Goal: Browse casually: Explore the website without a specific task or goal

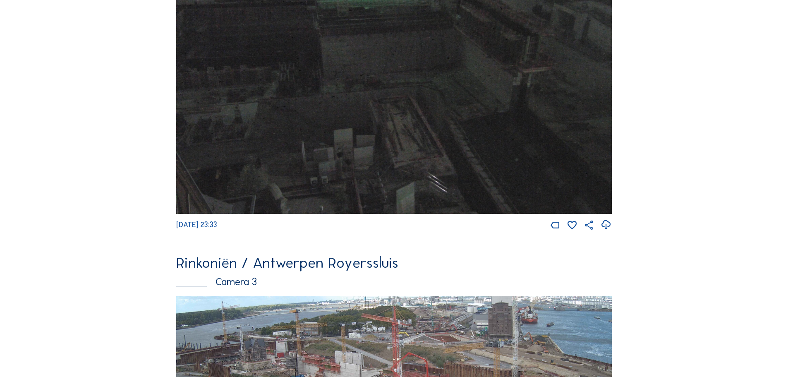
scroll to position [1076, 0]
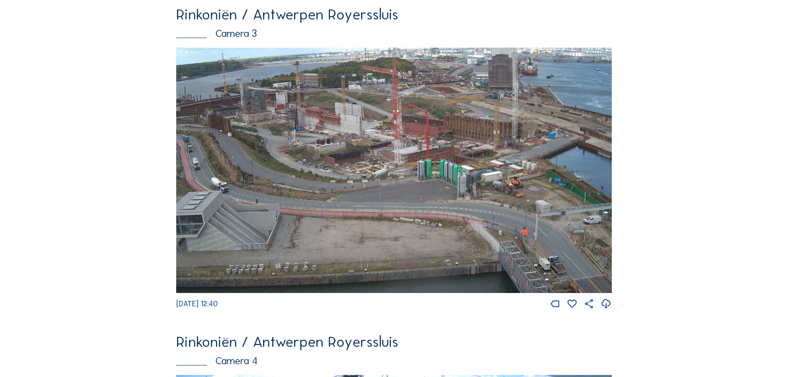
click at [469, 128] on img at bounding box center [394, 170] width 436 height 245
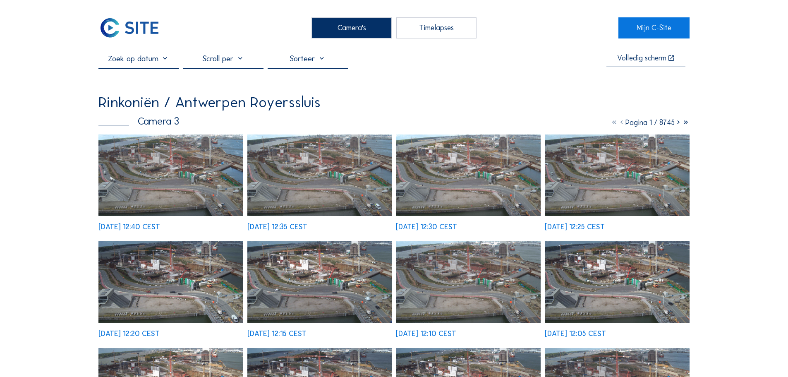
click at [196, 185] on img at bounding box center [170, 175] width 145 height 82
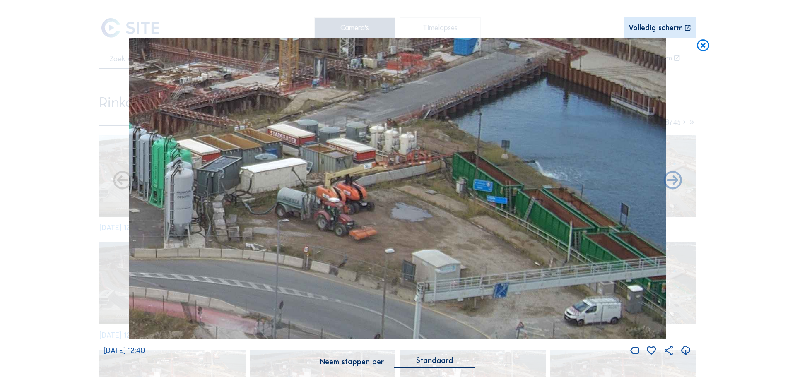
drag, startPoint x: 570, startPoint y: 181, endPoint x: 298, endPoint y: 128, distance: 276.6
click at [298, 128] on img at bounding box center [397, 189] width 536 height 302
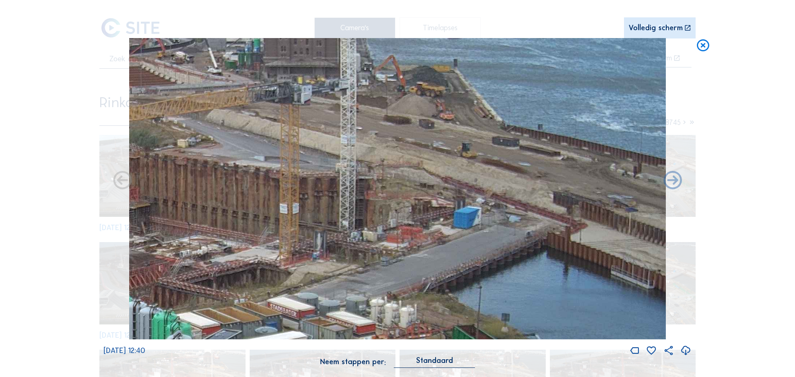
drag, startPoint x: 302, startPoint y: 177, endPoint x: 235, endPoint y: 313, distance: 151.4
click at [235, 313] on img at bounding box center [397, 189] width 536 height 302
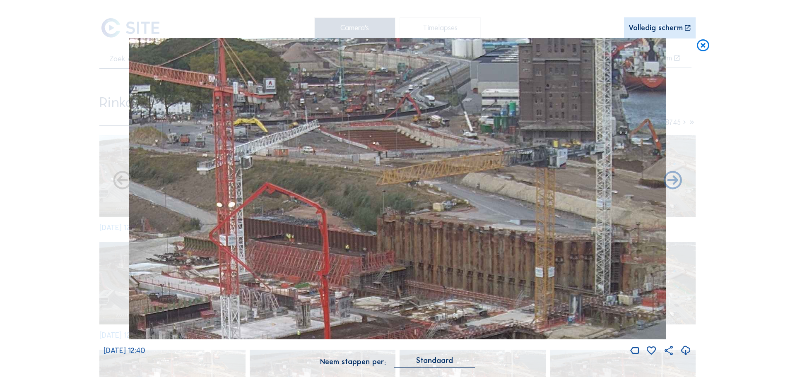
drag, startPoint x: 219, startPoint y: 172, endPoint x: 474, endPoint y: 235, distance: 262.4
click at [474, 235] on img at bounding box center [397, 189] width 536 height 302
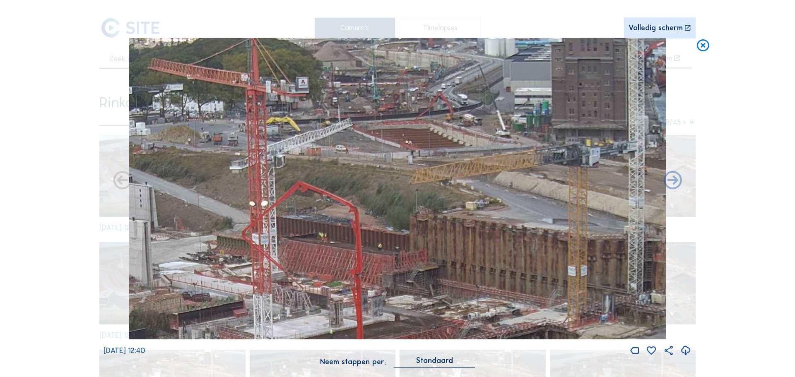
drag, startPoint x: 356, startPoint y: 241, endPoint x: 389, endPoint y: 240, distance: 32.7
click at [389, 240] on img at bounding box center [397, 189] width 536 height 302
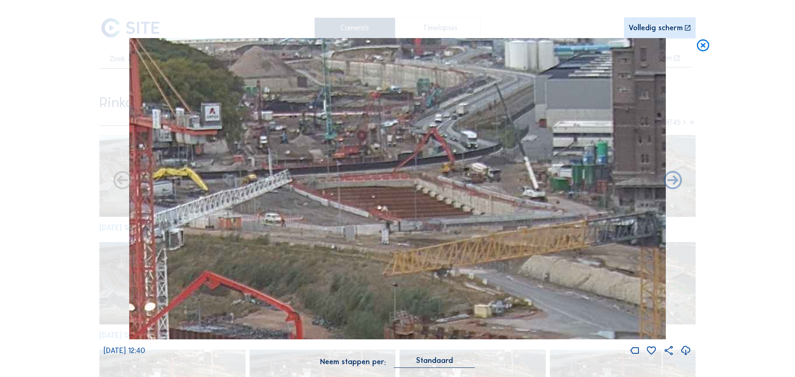
click at [431, 176] on img at bounding box center [397, 189] width 536 height 302
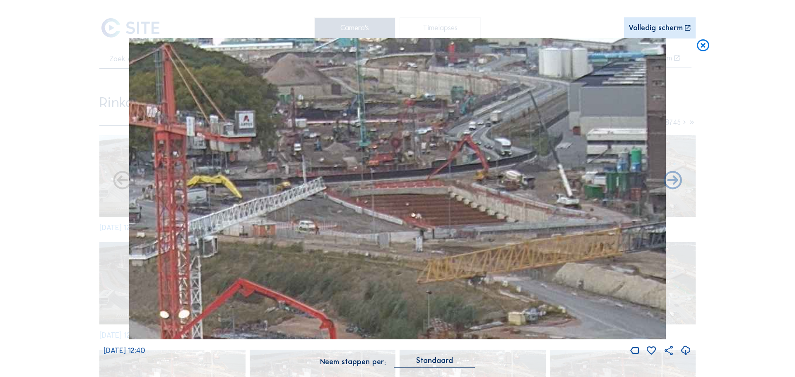
drag, startPoint x: 381, startPoint y: 183, endPoint x: 415, endPoint y: 186, distance: 34.1
click at [415, 186] on img at bounding box center [397, 189] width 536 height 302
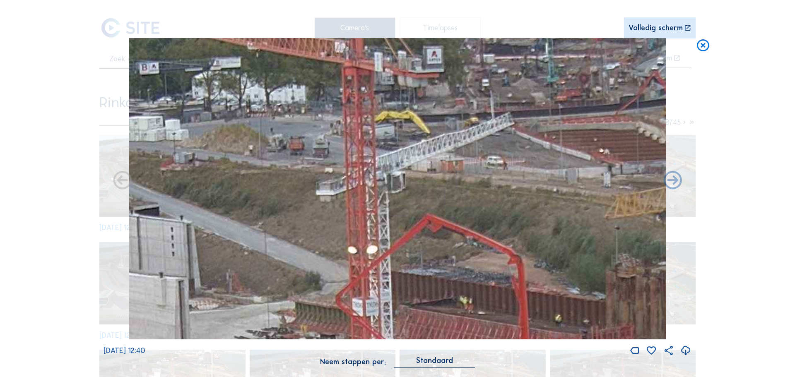
drag, startPoint x: 335, startPoint y: 183, endPoint x: 524, endPoint y: 118, distance: 200.6
click at [524, 118] on img at bounding box center [397, 189] width 536 height 302
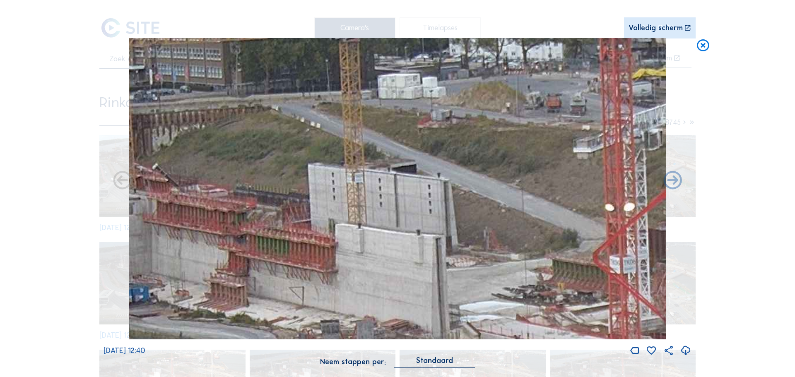
drag, startPoint x: 303, startPoint y: 181, endPoint x: 550, endPoint y: 137, distance: 251.4
click at [550, 137] on img at bounding box center [397, 189] width 536 height 302
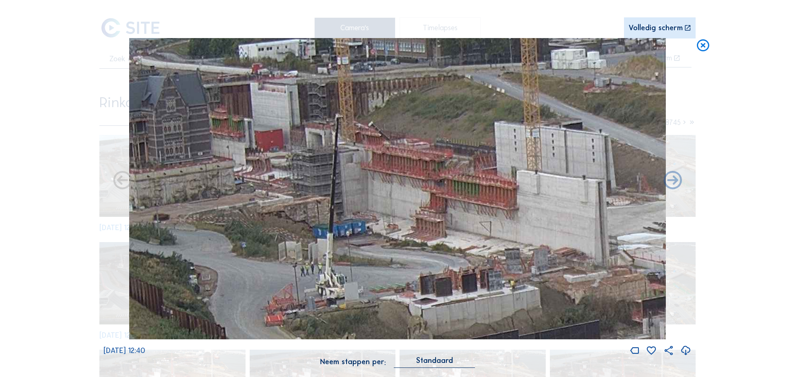
drag, startPoint x: 322, startPoint y: 188, endPoint x: 487, endPoint y: 144, distance: 171.0
click at [487, 144] on img at bounding box center [397, 189] width 536 height 302
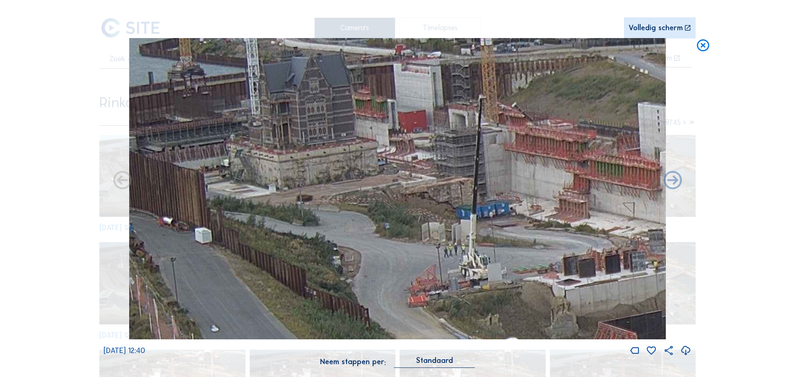
drag, startPoint x: 352, startPoint y: 168, endPoint x: 495, endPoint y: 149, distance: 144.4
click at [495, 149] on img at bounding box center [397, 189] width 536 height 302
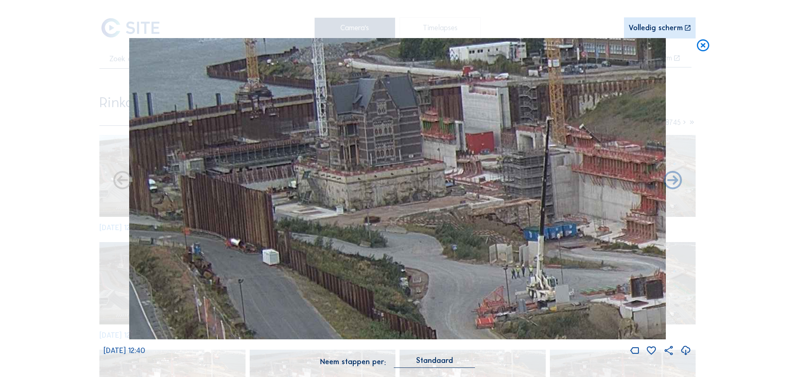
drag, startPoint x: 379, startPoint y: 185, endPoint x: 425, endPoint y: 196, distance: 48.0
click at [425, 196] on img at bounding box center [397, 189] width 536 height 302
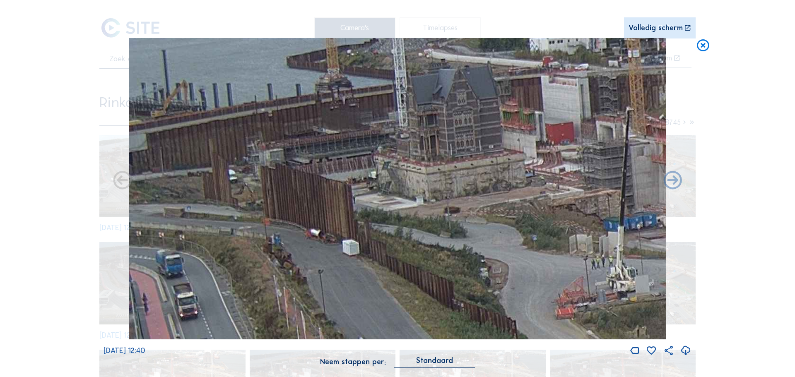
drag, startPoint x: 366, startPoint y: 184, endPoint x: 389, endPoint y: 182, distance: 23.3
click at [389, 182] on img at bounding box center [397, 189] width 536 height 302
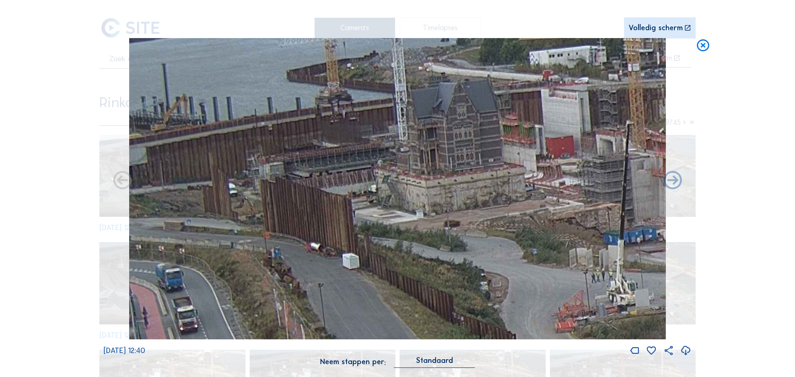
drag, startPoint x: 315, startPoint y: 192, endPoint x: 376, endPoint y: 205, distance: 61.9
click at [376, 205] on img at bounding box center [397, 189] width 536 height 302
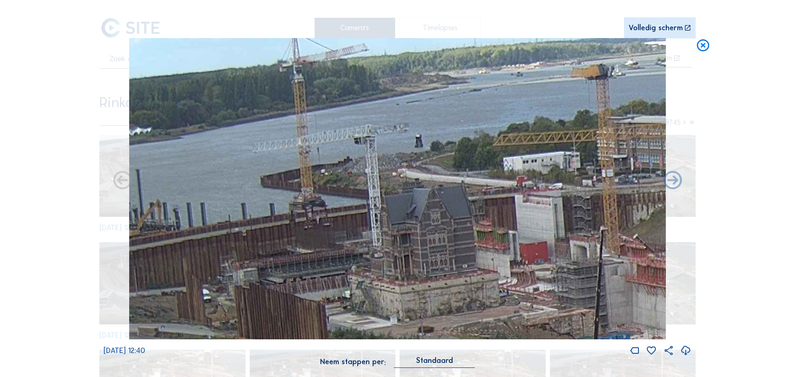
drag, startPoint x: 351, startPoint y: 144, endPoint x: 323, endPoint y: 254, distance: 113.2
click at [323, 254] on img at bounding box center [397, 189] width 536 height 302
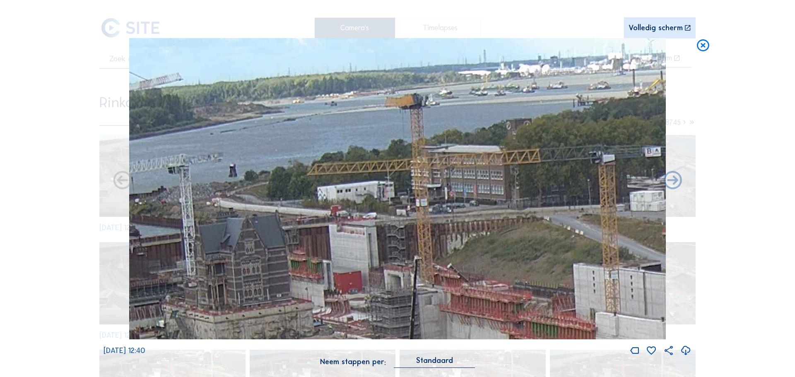
drag, startPoint x: 514, startPoint y: 127, endPoint x: 330, endPoint y: 181, distance: 191.3
click at [330, 181] on img at bounding box center [397, 189] width 536 height 302
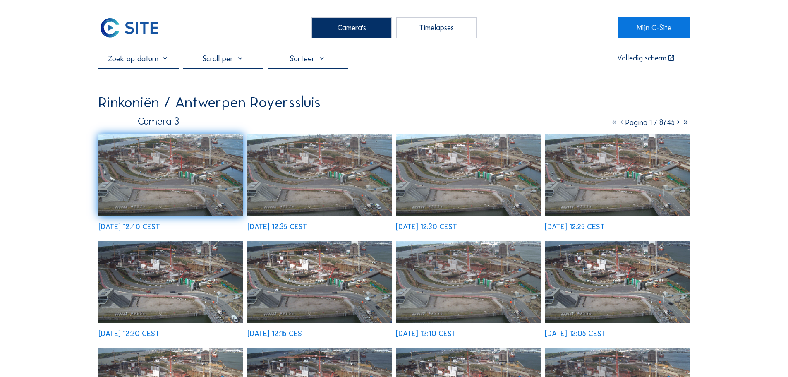
click at [363, 19] on div "Camera's" at bounding box center [352, 27] width 80 height 21
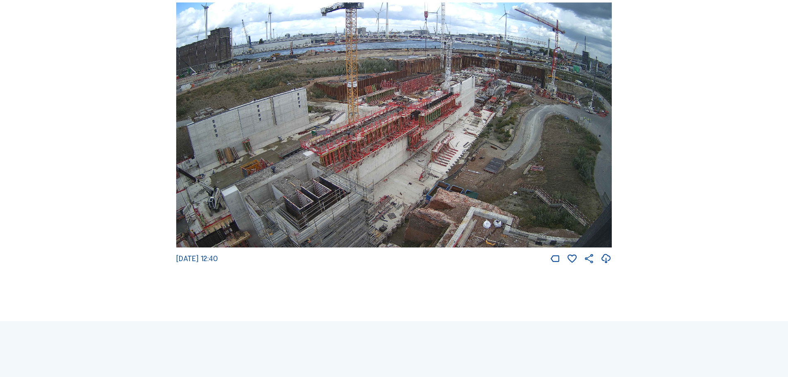
scroll to position [1449, 0]
click at [376, 127] on img at bounding box center [394, 124] width 436 height 245
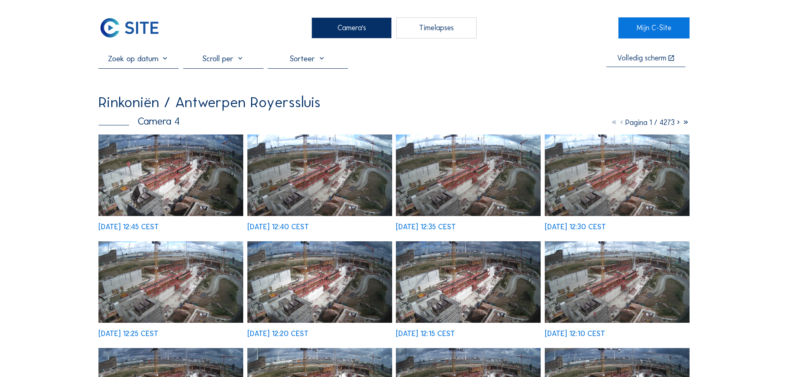
click at [199, 144] on img at bounding box center [170, 175] width 145 height 82
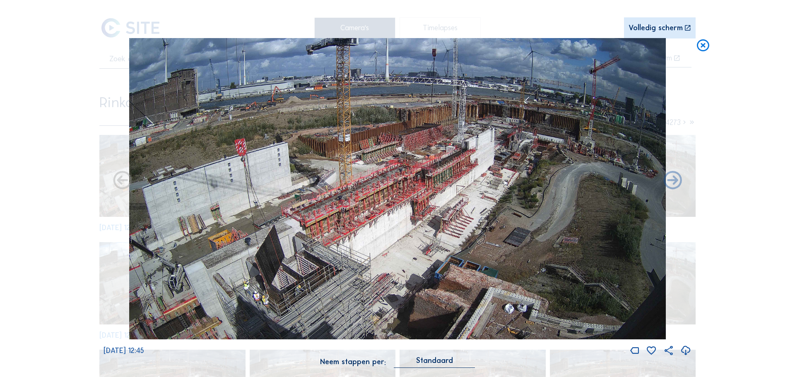
click at [227, 223] on img at bounding box center [397, 189] width 536 height 302
click at [257, 223] on img at bounding box center [397, 189] width 536 height 302
click at [575, 79] on img at bounding box center [397, 189] width 536 height 302
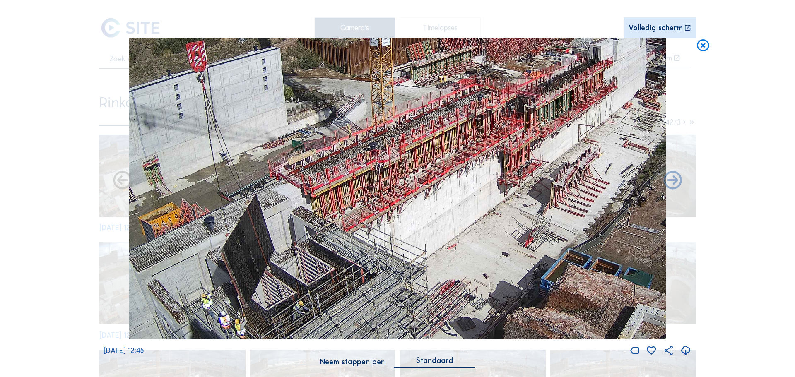
drag, startPoint x: 280, startPoint y: 227, endPoint x: 396, endPoint y: 86, distance: 182.8
click at [396, 86] on img at bounding box center [397, 189] width 536 height 302
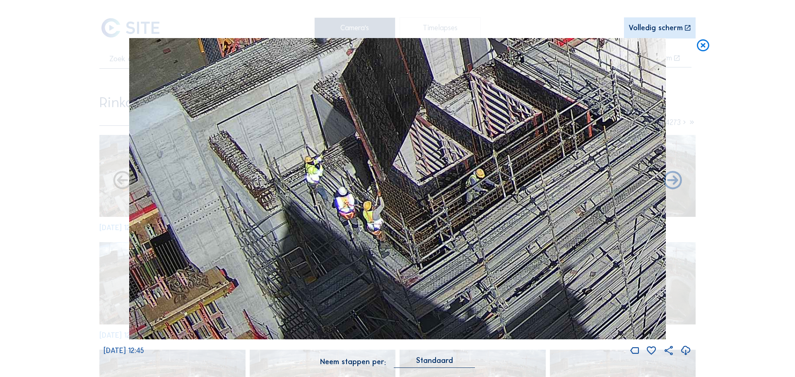
drag, startPoint x: 385, startPoint y: 111, endPoint x: 391, endPoint y: 60, distance: 51.6
click at [391, 60] on img at bounding box center [397, 189] width 536 height 302
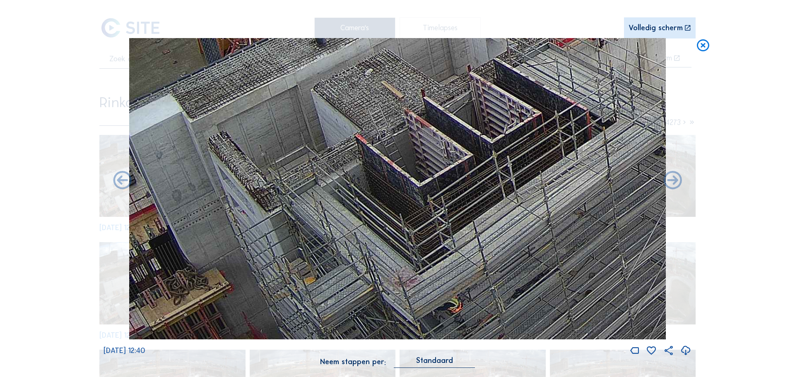
drag, startPoint x: 386, startPoint y: 101, endPoint x: 379, endPoint y: 128, distance: 28.7
click at [379, 128] on img at bounding box center [397, 189] width 536 height 302
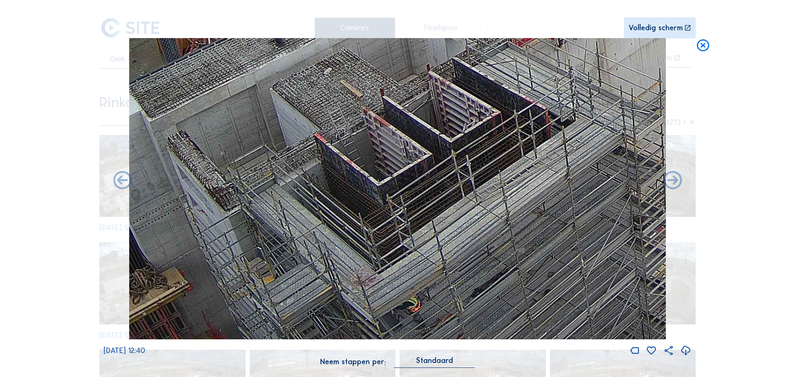
drag, startPoint x: 387, startPoint y: 129, endPoint x: 356, endPoint y: 42, distance: 91.6
click at [356, 42] on img at bounding box center [397, 189] width 536 height 302
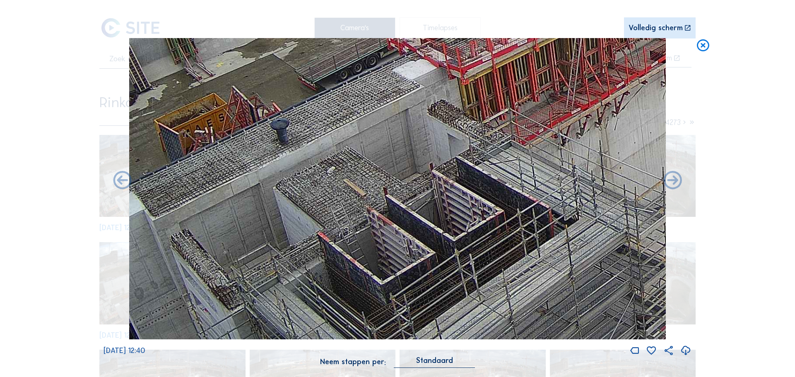
drag, startPoint x: 346, startPoint y: 115, endPoint x: 295, endPoint y: 237, distance: 132.1
click at [295, 237] on img at bounding box center [397, 189] width 536 height 302
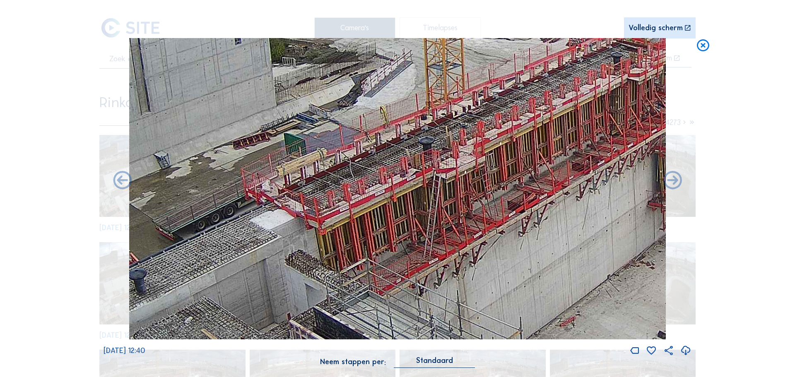
drag, startPoint x: 302, startPoint y: 205, endPoint x: 217, endPoint y: 264, distance: 103.8
click at [214, 270] on img at bounding box center [397, 189] width 536 height 302
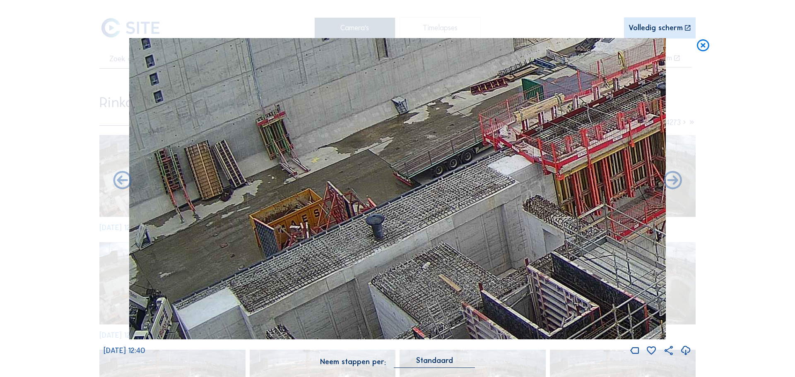
drag, startPoint x: 208, startPoint y: 259, endPoint x: 446, endPoint y: 212, distance: 242.2
click at [446, 212] on img at bounding box center [397, 189] width 536 height 302
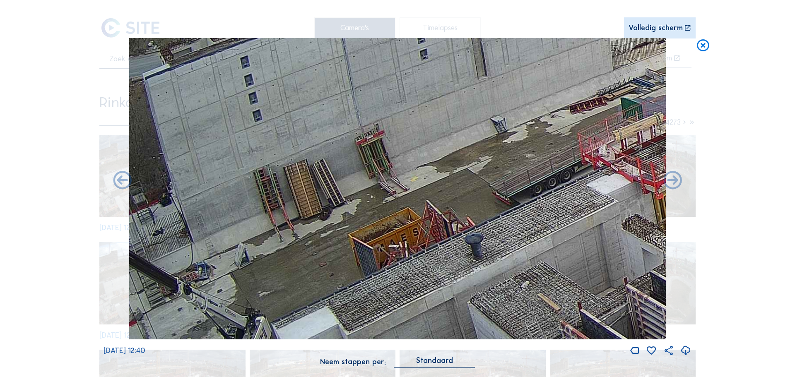
drag, startPoint x: 407, startPoint y: 199, endPoint x: 514, endPoint y: 220, distance: 109.6
click at [543, 226] on img at bounding box center [397, 189] width 536 height 302
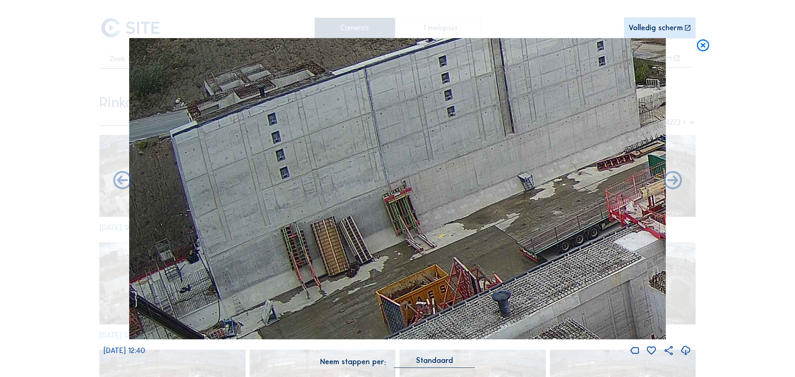
drag, startPoint x: 329, startPoint y: 172, endPoint x: 337, endPoint y: 200, distance: 28.7
click at [337, 200] on img at bounding box center [397, 189] width 536 height 302
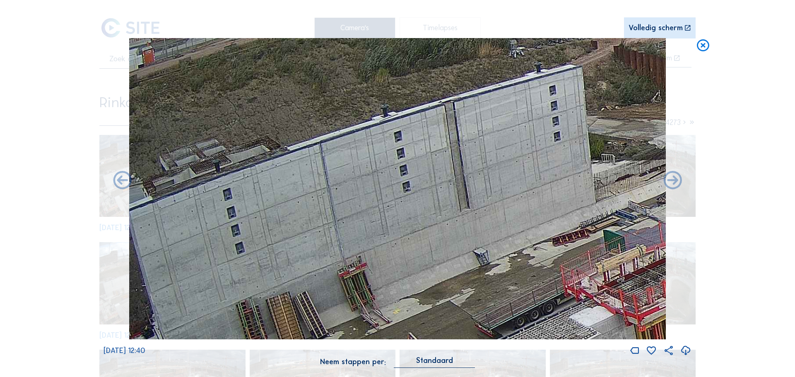
drag, startPoint x: 414, startPoint y: 130, endPoint x: 369, endPoint y: 188, distance: 73.8
click at [369, 188] on img at bounding box center [397, 189] width 536 height 302
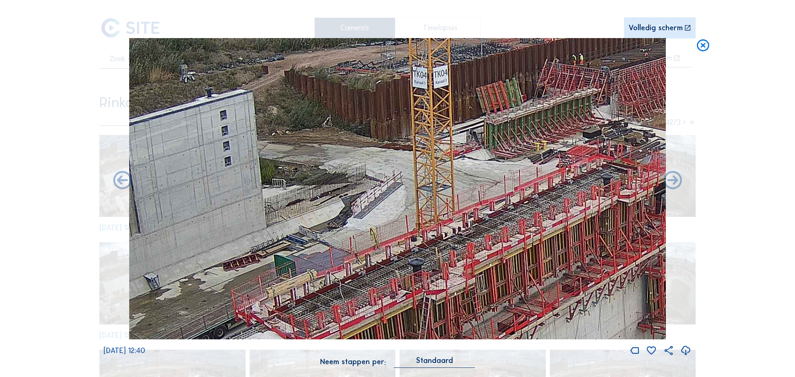
drag, startPoint x: 441, startPoint y: 151, endPoint x: 173, endPoint y: 148, distance: 268.2
click at [173, 148] on img at bounding box center [397, 189] width 536 height 302
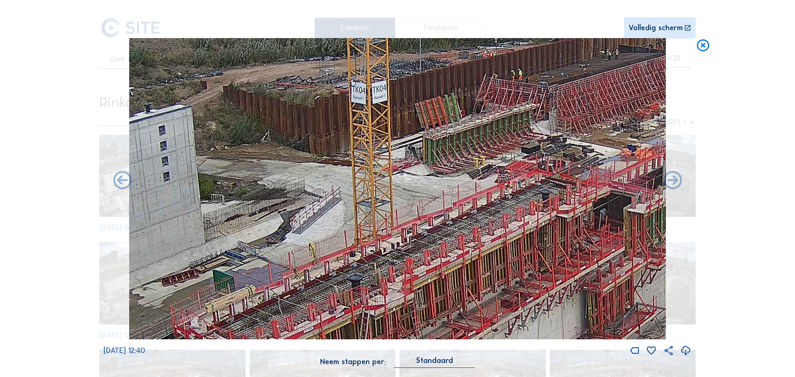
drag, startPoint x: 399, startPoint y: 173, endPoint x: 382, endPoint y: 187, distance: 21.9
click at [391, 187] on img at bounding box center [397, 189] width 536 height 302
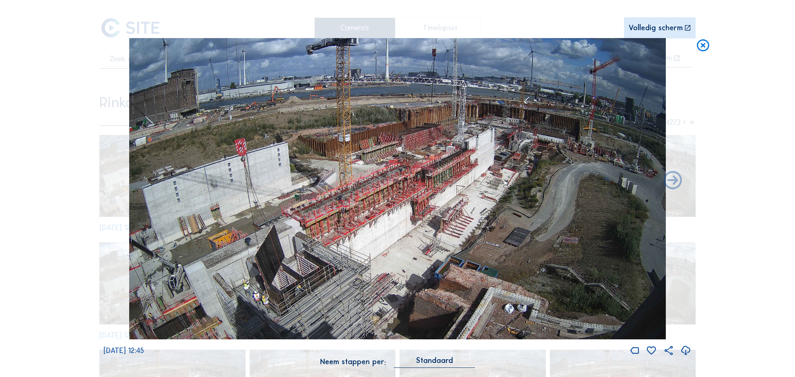
click at [311, 156] on img at bounding box center [397, 189] width 536 height 302
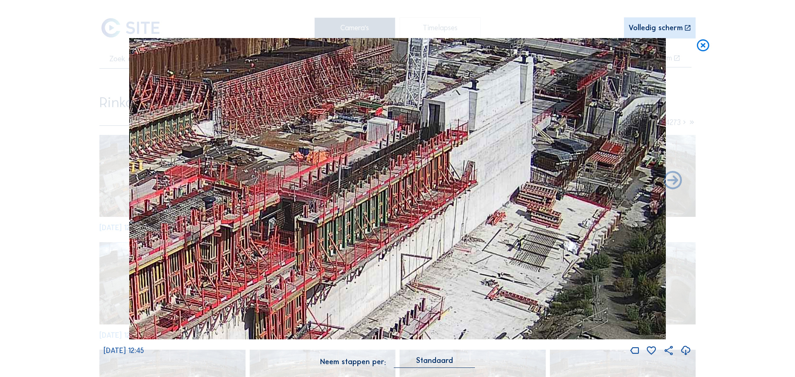
drag, startPoint x: 348, startPoint y: 148, endPoint x: 332, endPoint y: 152, distance: 16.3
click at [332, 152] on img at bounding box center [397, 189] width 536 height 302
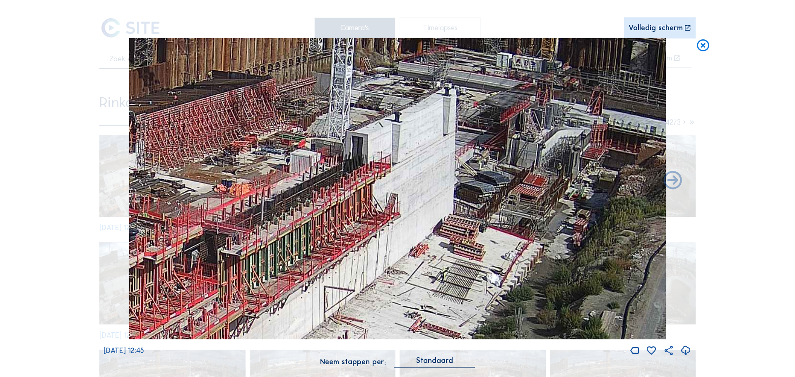
drag, startPoint x: 328, startPoint y: 165, endPoint x: 242, endPoint y: 197, distance: 91.9
click at [240, 207] on img at bounding box center [397, 189] width 536 height 302
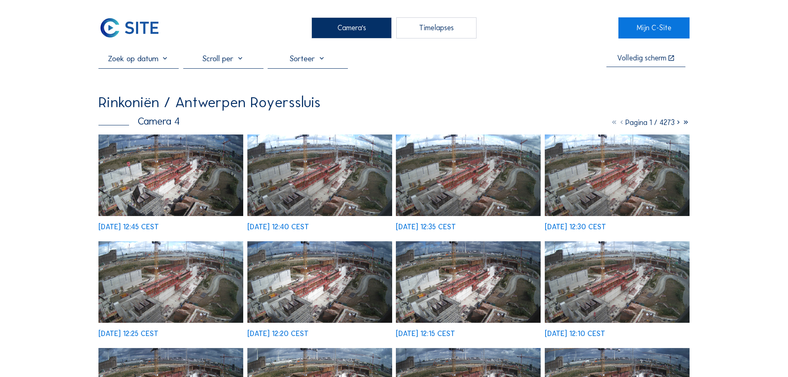
click at [360, 19] on div "Camera's" at bounding box center [352, 27] width 80 height 21
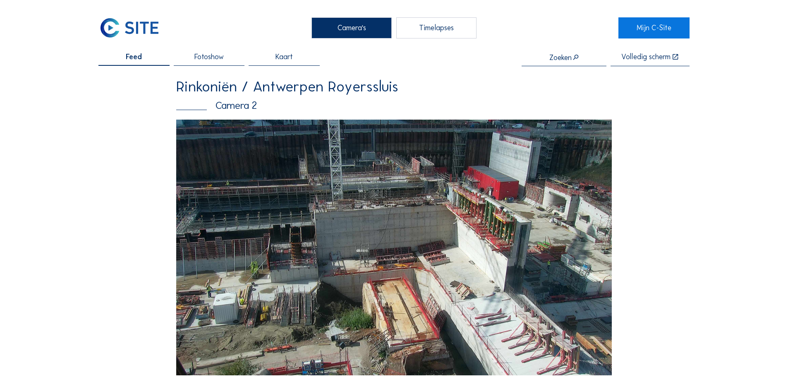
click at [547, 270] on img at bounding box center [394, 248] width 436 height 256
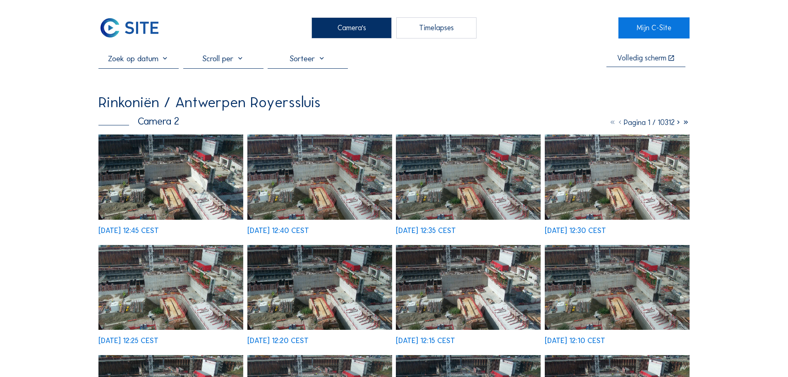
click at [139, 183] on img at bounding box center [170, 176] width 145 height 85
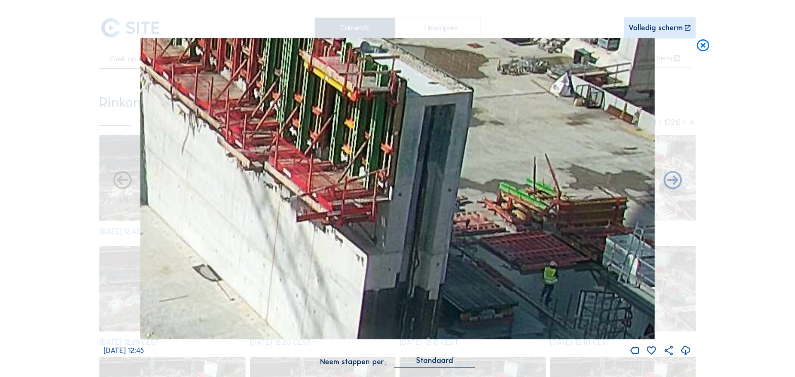
drag, startPoint x: 338, startPoint y: 160, endPoint x: 238, endPoint y: 306, distance: 176.8
click at [238, 306] on img at bounding box center [397, 189] width 514 height 302
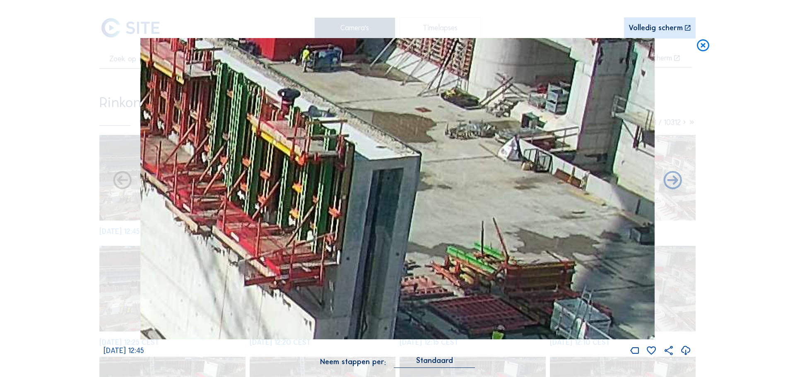
drag, startPoint x: 381, startPoint y: 244, endPoint x: 336, endPoint y: 297, distance: 69.3
click at [336, 297] on img at bounding box center [397, 189] width 514 height 302
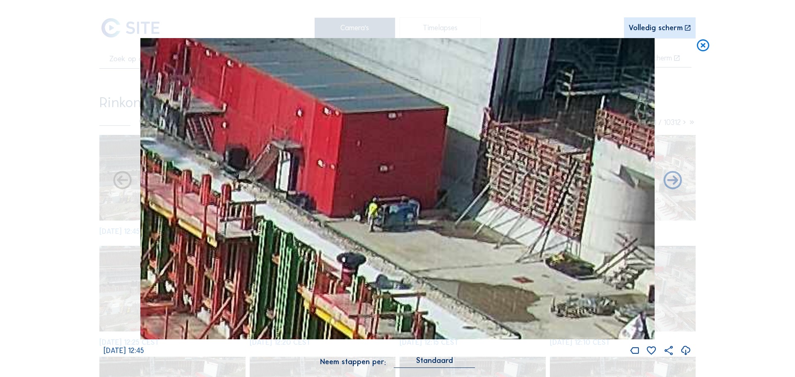
drag, startPoint x: 291, startPoint y: 125, endPoint x: 324, endPoint y: 238, distance: 118.0
click at [324, 238] on img at bounding box center [397, 189] width 514 height 302
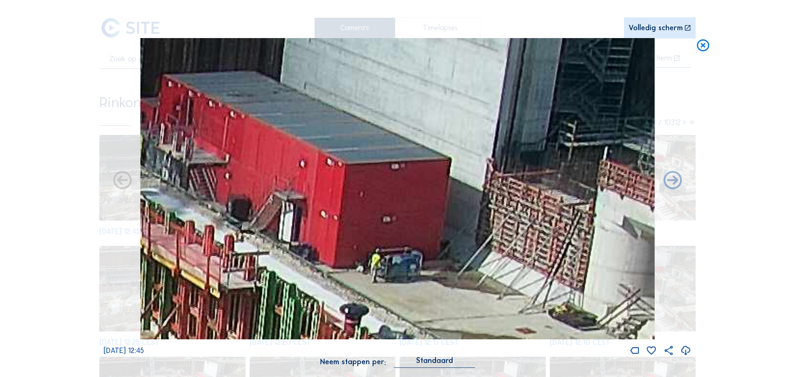
drag, startPoint x: 326, startPoint y: 139, endPoint x: 331, endPoint y: 235, distance: 96.9
click at [331, 235] on img at bounding box center [397, 189] width 514 height 302
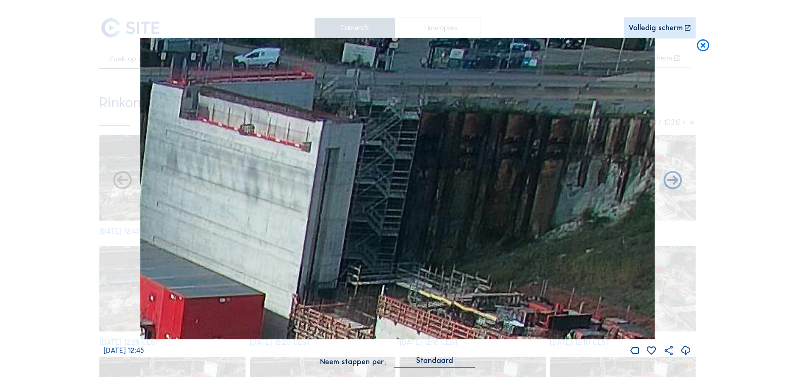
drag, startPoint x: 401, startPoint y: 236, endPoint x: 348, endPoint y: 307, distance: 88.4
click at [348, 307] on img at bounding box center [397, 189] width 514 height 302
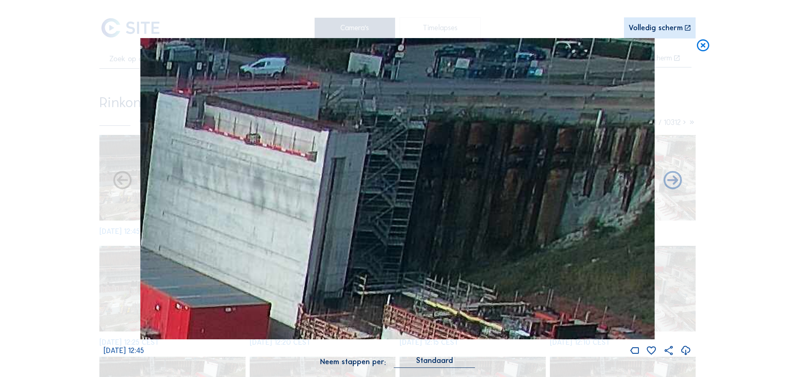
drag, startPoint x: 346, startPoint y: 127, endPoint x: 355, endPoint y: 260, distance: 133.9
click at [355, 260] on img at bounding box center [397, 189] width 514 height 302
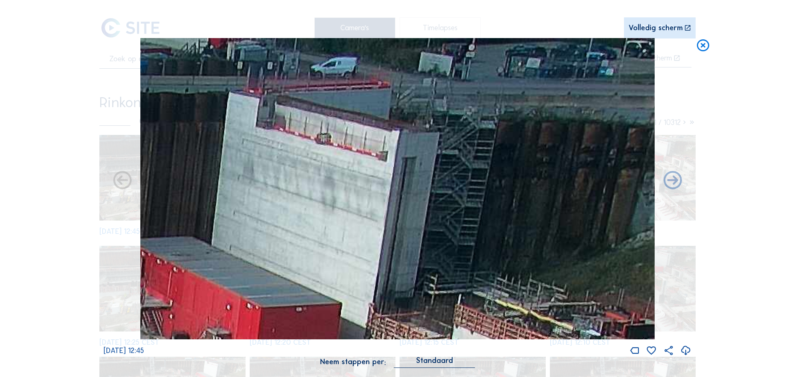
drag, startPoint x: 324, startPoint y: 239, endPoint x: 343, endPoint y: 257, distance: 25.8
click at [364, 248] on img at bounding box center [397, 189] width 514 height 302
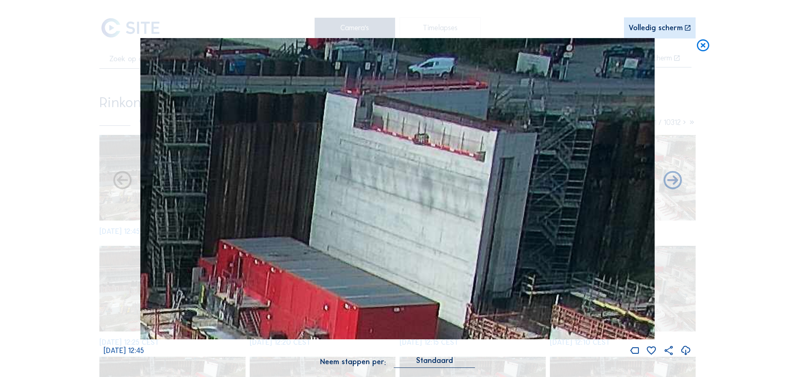
drag, startPoint x: 343, startPoint y: 257, endPoint x: 451, endPoint y: 344, distance: 139.2
click at [454, 349] on div "[DATE] 12:45" at bounding box center [397, 197] width 588 height 319
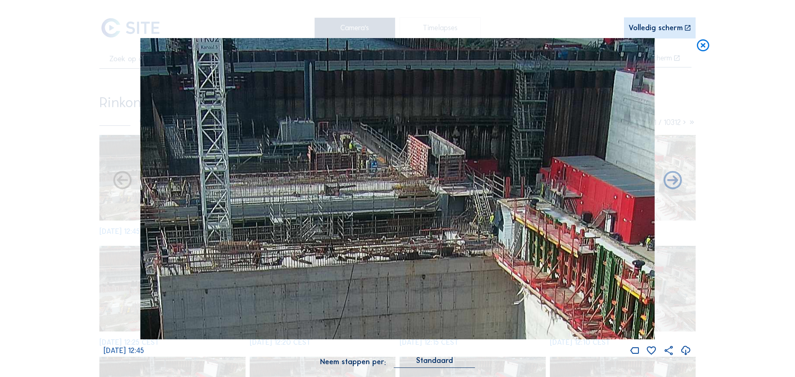
drag, startPoint x: 255, startPoint y: 211, endPoint x: 526, endPoint y: 255, distance: 274.5
click at [526, 255] on img at bounding box center [397, 189] width 514 height 302
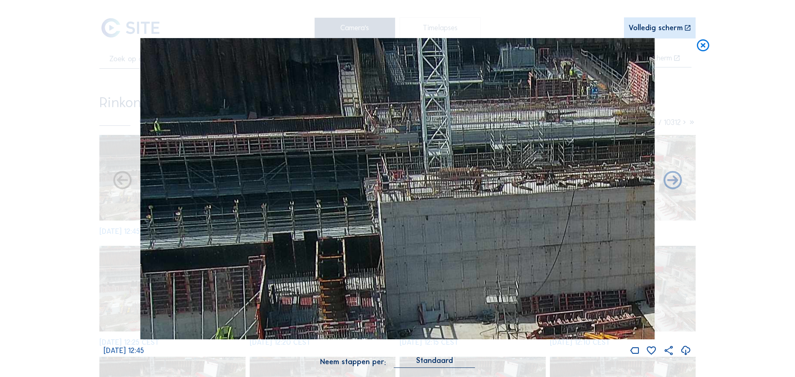
drag, startPoint x: 418, startPoint y: 214, endPoint x: 532, endPoint y: 175, distance: 121.1
click at [532, 175] on img at bounding box center [397, 189] width 514 height 302
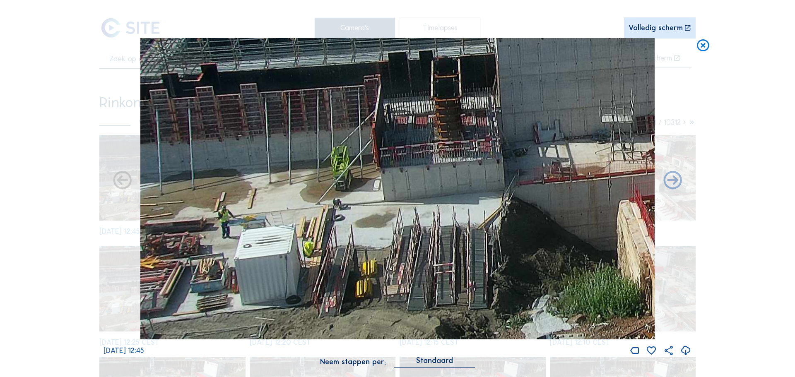
drag, startPoint x: 388, startPoint y: 258, endPoint x: 528, endPoint y: 77, distance: 228.9
click at [528, 77] on img at bounding box center [397, 189] width 514 height 302
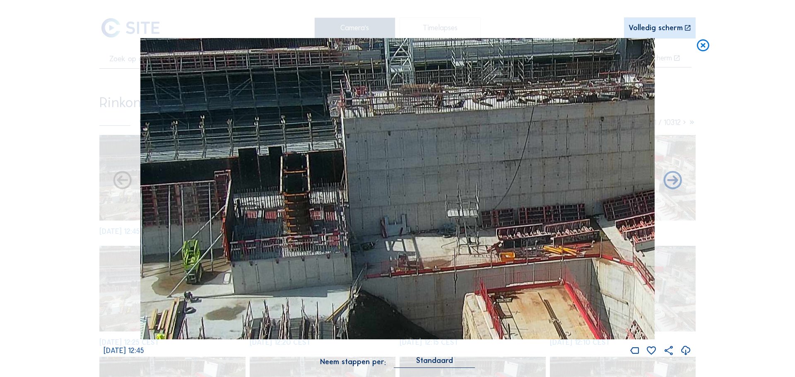
drag, startPoint x: 283, startPoint y: 154, endPoint x: 527, endPoint y: 77, distance: 255.8
click at [527, 77] on img at bounding box center [397, 189] width 514 height 302
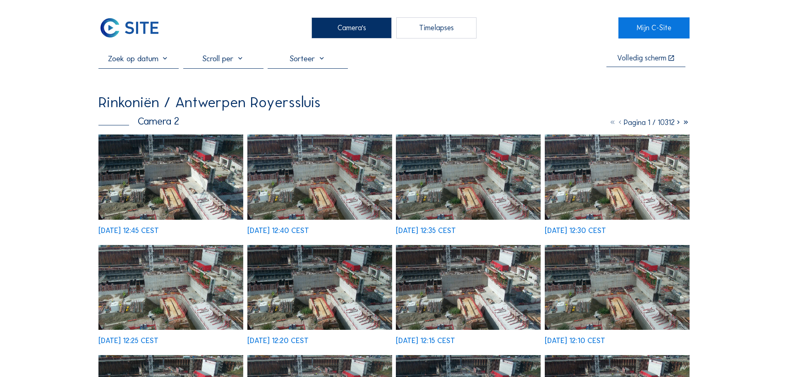
click at [339, 34] on div "Camera's" at bounding box center [352, 27] width 80 height 21
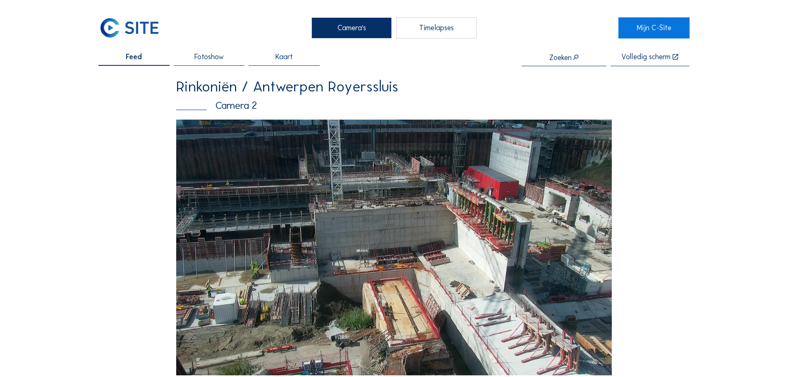
click at [132, 25] on img at bounding box center [129, 27] width 62 height 21
click at [134, 25] on img at bounding box center [129, 27] width 62 height 21
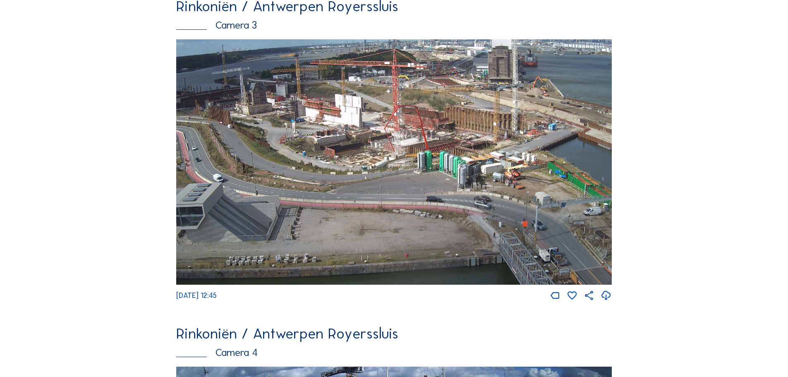
scroll to position [1415, 0]
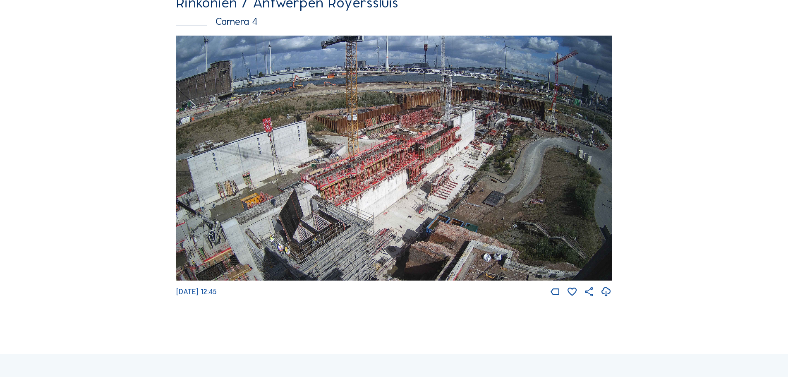
click at [230, 235] on img at bounding box center [394, 158] width 436 height 245
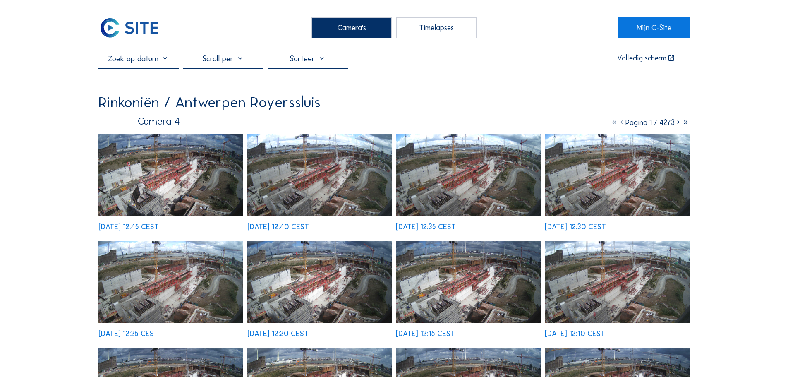
click at [194, 161] on img at bounding box center [170, 175] width 145 height 82
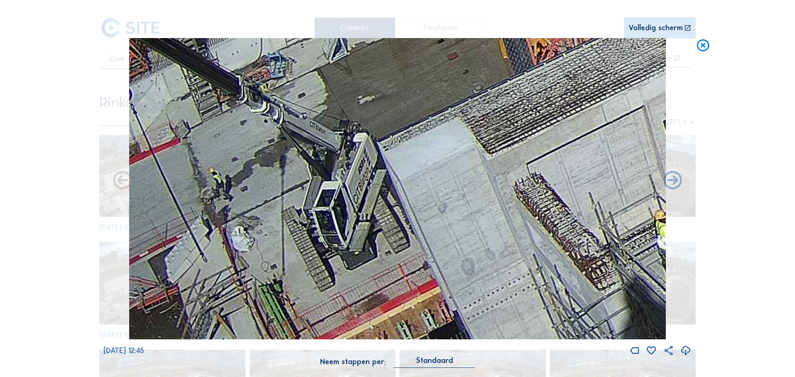
drag, startPoint x: 180, startPoint y: 254, endPoint x: 366, endPoint y: 256, distance: 185.8
click at [366, 256] on img at bounding box center [397, 189] width 536 height 302
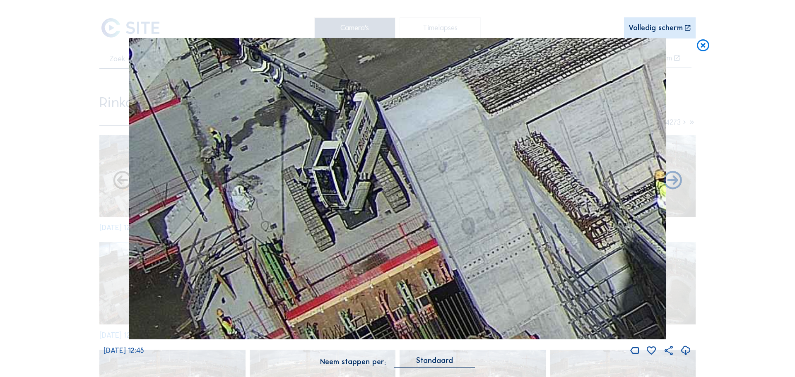
drag, startPoint x: 347, startPoint y: 261, endPoint x: 387, endPoint y: 220, distance: 56.8
click at [387, 220] on img at bounding box center [397, 189] width 536 height 302
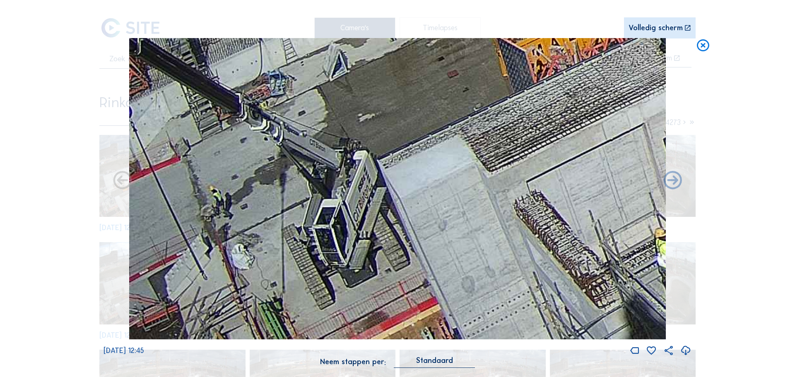
drag, startPoint x: 357, startPoint y: 112, endPoint x: 451, endPoint y: 170, distance: 111.3
click at [451, 170] on img at bounding box center [397, 189] width 536 height 302
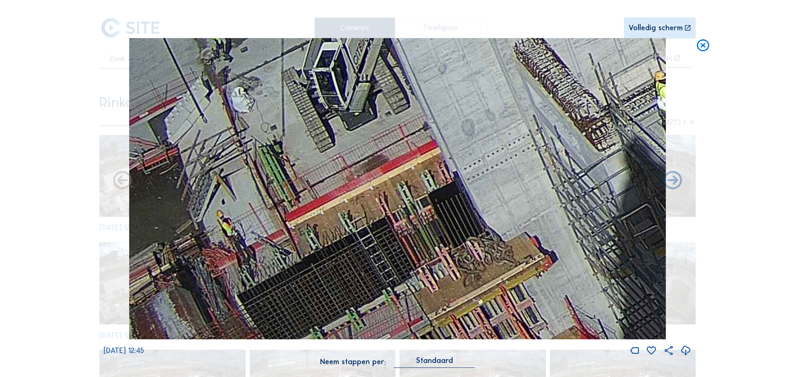
drag, startPoint x: 375, startPoint y: 223, endPoint x: 384, endPoint y: 56, distance: 167.5
click at [384, 56] on img at bounding box center [397, 189] width 536 height 302
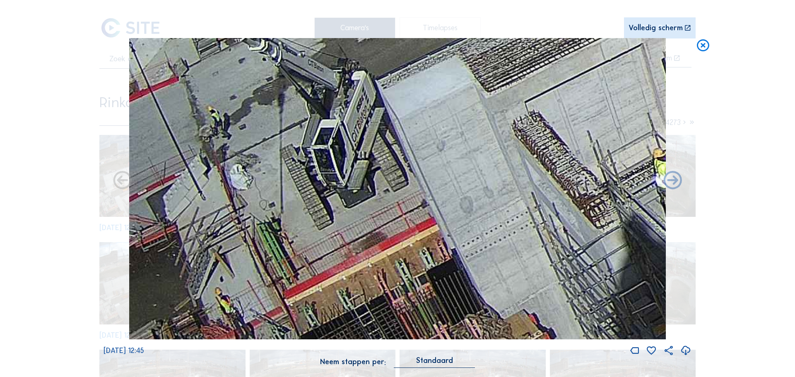
drag, startPoint x: 372, startPoint y: 154, endPoint x: 377, endPoint y: 198, distance: 44.6
click at [377, 198] on img at bounding box center [397, 189] width 536 height 302
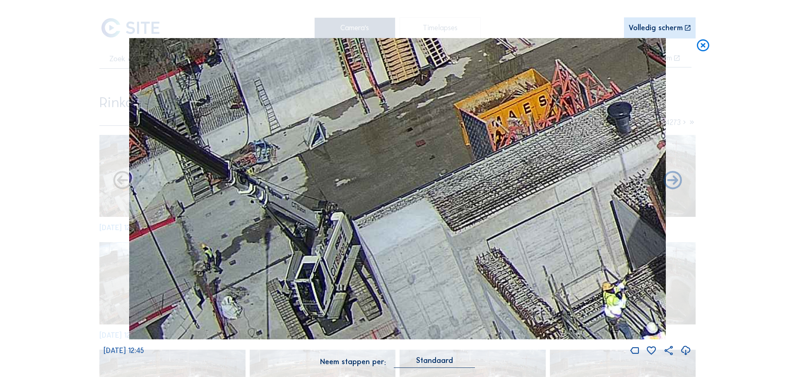
drag, startPoint x: 294, startPoint y: 89, endPoint x: 323, endPoint y: 210, distance: 124.3
click at [323, 210] on img at bounding box center [397, 189] width 536 height 302
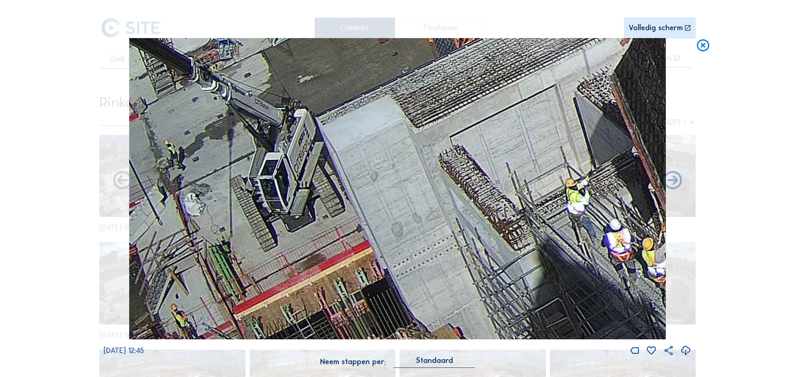
drag, startPoint x: 362, startPoint y: 262, endPoint x: 325, endPoint y: 158, distance: 109.8
click at [325, 158] on img at bounding box center [397, 189] width 536 height 302
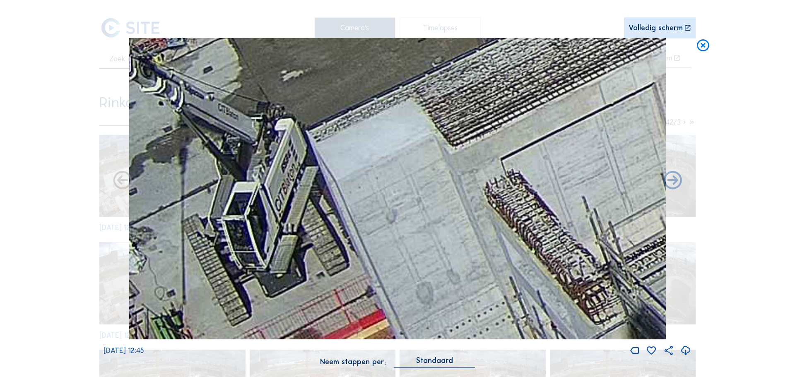
drag, startPoint x: 268, startPoint y: 168, endPoint x: 264, endPoint y: 193, distance: 25.5
click at [264, 193] on img at bounding box center [397, 189] width 536 height 302
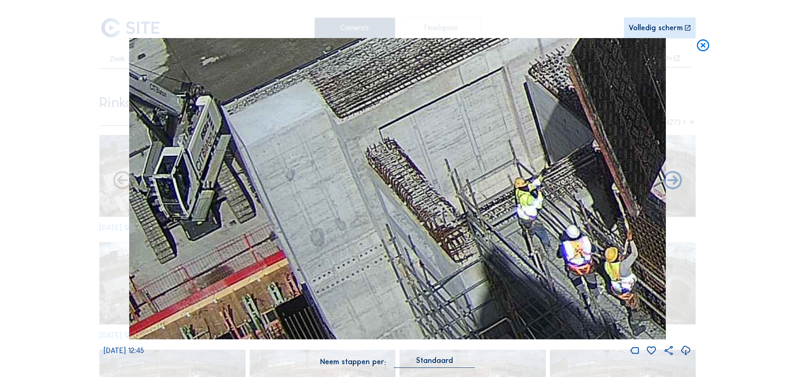
drag, startPoint x: 395, startPoint y: 218, endPoint x: 318, endPoint y: 180, distance: 85.7
click at [318, 180] on img at bounding box center [397, 189] width 536 height 302
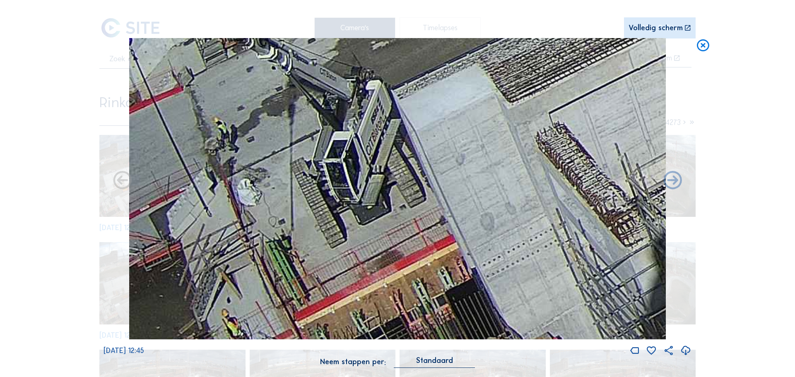
drag, startPoint x: 226, startPoint y: 206, endPoint x: 442, endPoint y: 190, distance: 216.2
click at [442, 190] on img at bounding box center [397, 189] width 536 height 302
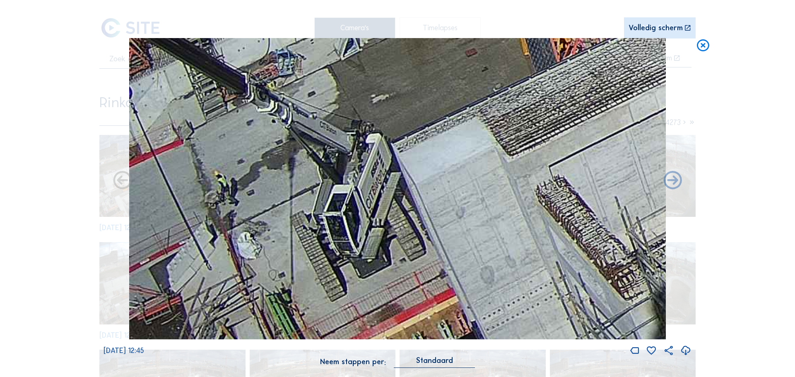
drag, startPoint x: 376, startPoint y: 147, endPoint x: 382, endPoint y: 189, distance: 42.7
click at [382, 189] on img at bounding box center [397, 189] width 536 height 302
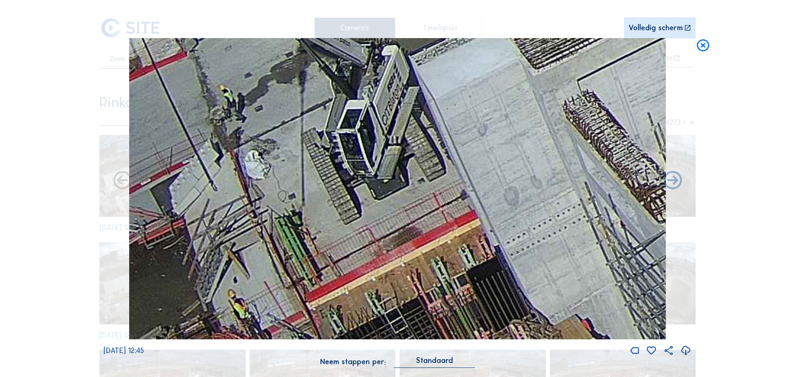
drag, startPoint x: 325, startPoint y: 205, endPoint x: 505, endPoint y: 124, distance: 197.4
click at [505, 124] on img at bounding box center [397, 189] width 536 height 302
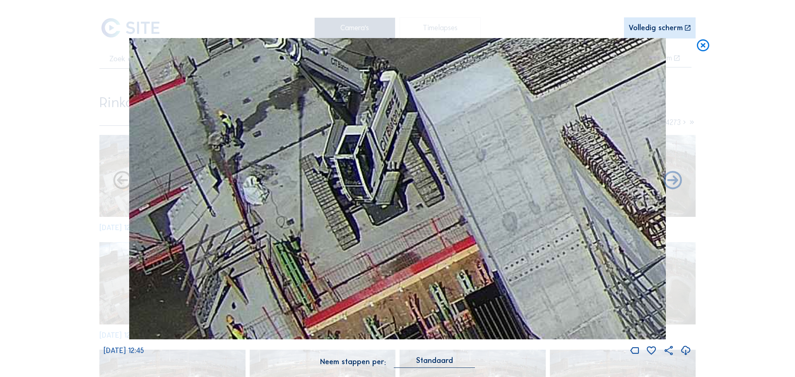
drag, startPoint x: 457, startPoint y: 162, endPoint x: 456, endPoint y: 188, distance: 25.7
click at [456, 188] on img at bounding box center [397, 189] width 536 height 302
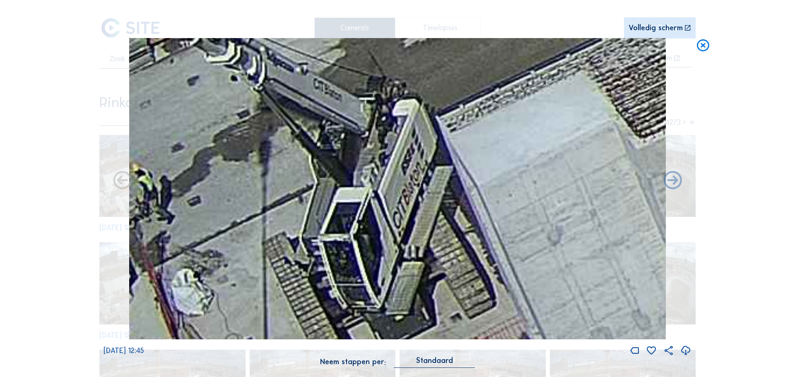
drag, startPoint x: 408, startPoint y: 82, endPoint x: 406, endPoint y: 154, distance: 72.0
click at [406, 154] on img at bounding box center [397, 189] width 536 height 302
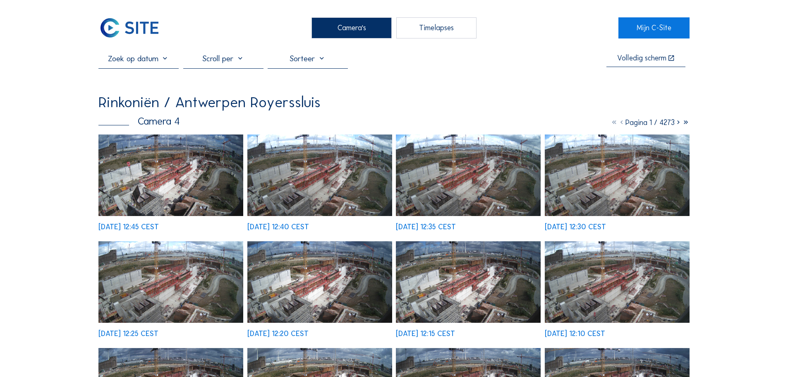
click at [357, 38] on div "Camera's" at bounding box center [352, 27] width 80 height 21
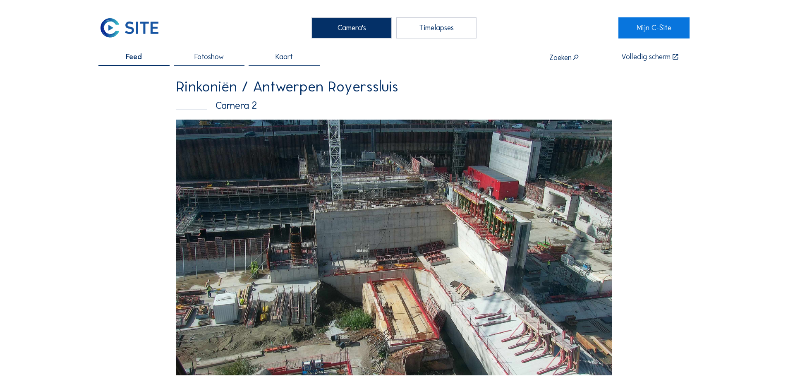
click at [335, 24] on div "Camera's" at bounding box center [352, 27] width 80 height 21
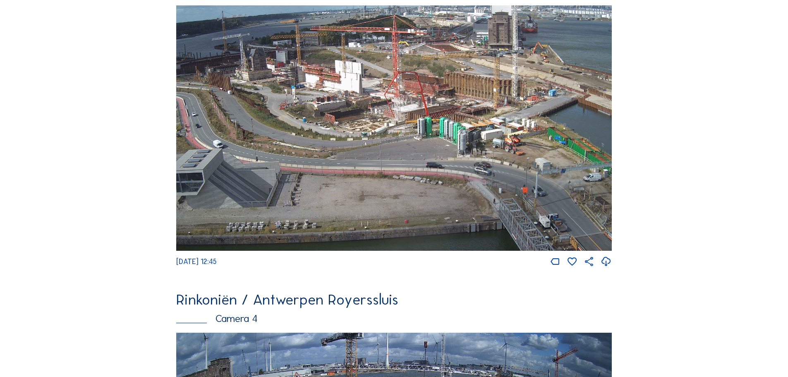
scroll to position [1118, 0]
click at [386, 59] on img at bounding box center [394, 128] width 436 height 245
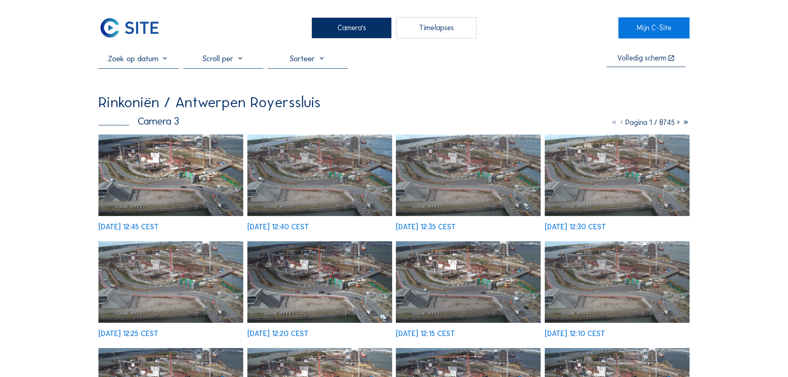
click at [315, 29] on div "Camera's" at bounding box center [352, 27] width 80 height 21
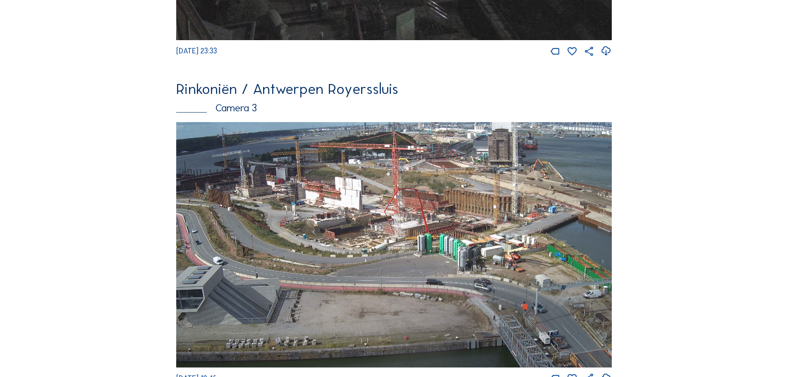
scroll to position [712, 0]
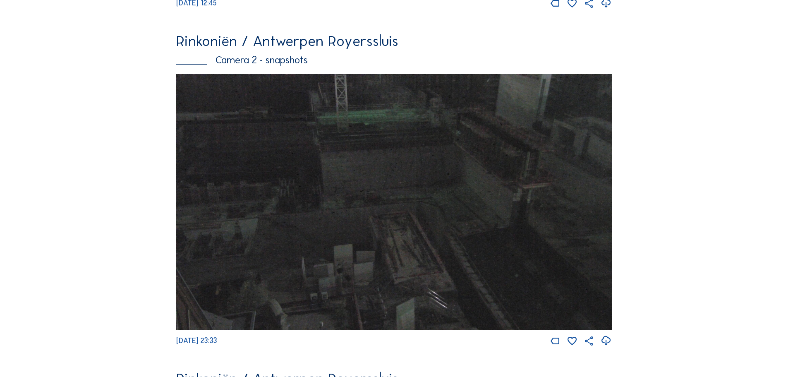
drag, startPoint x: 330, startPoint y: 132, endPoint x: 139, endPoint y: 82, distance: 197.0
click at [139, 82] on div "Feed Fotoshow Kaart Zoeken Volledig scherm Rinkoniën / [GEOGRAPHIC_DATA] Royers…" at bounding box center [393, 172] width 591 height 1660
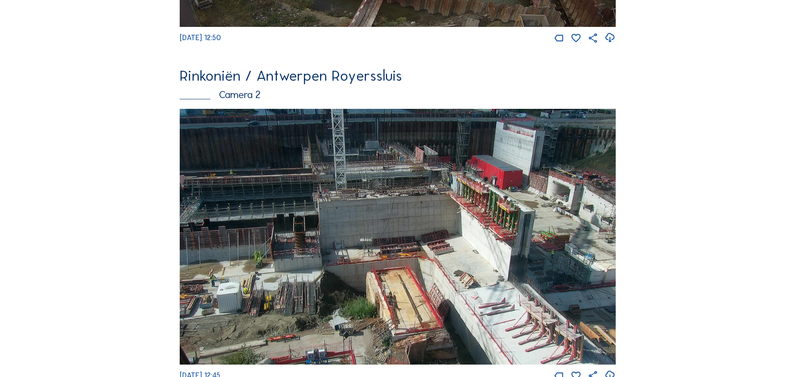
scroll to position [0, 0]
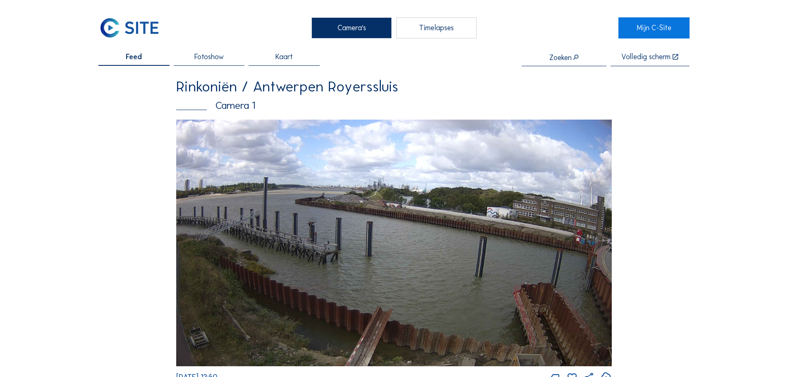
click at [375, 201] on img at bounding box center [394, 243] width 436 height 247
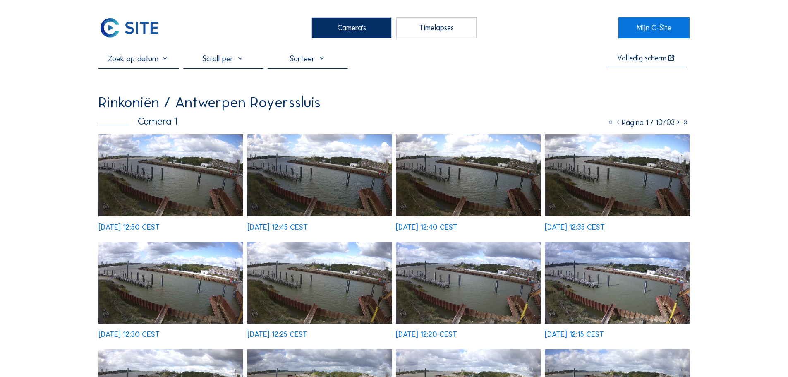
click at [151, 188] on img at bounding box center [170, 175] width 145 height 82
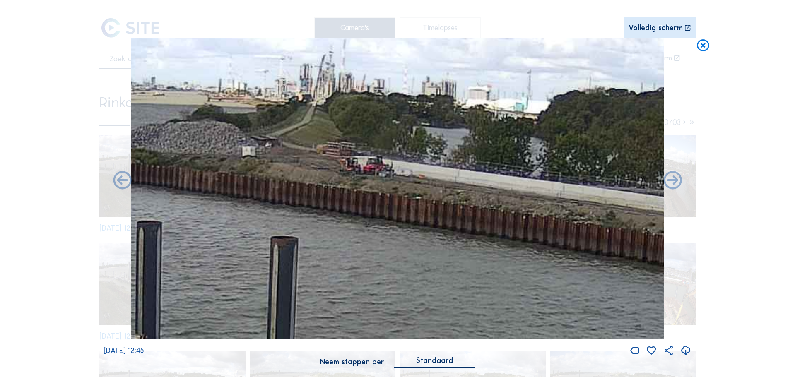
drag, startPoint x: 554, startPoint y: 180, endPoint x: 448, endPoint y: 177, distance: 106.0
click at [448, 177] on img at bounding box center [397, 189] width 533 height 302
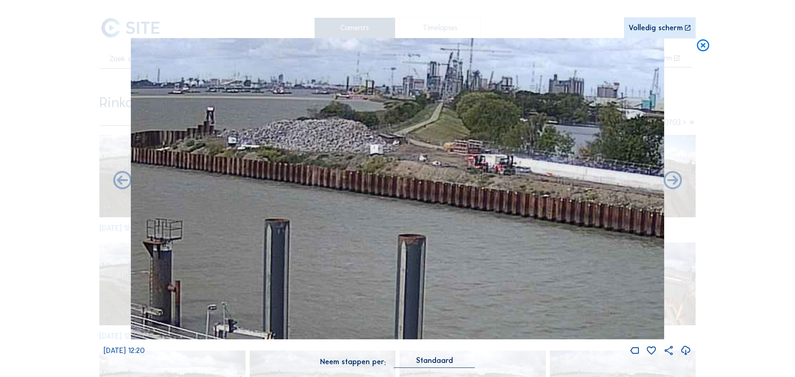
drag, startPoint x: 456, startPoint y: 178, endPoint x: 543, endPoint y: 177, distance: 87.3
click at [543, 177] on img at bounding box center [397, 189] width 533 height 302
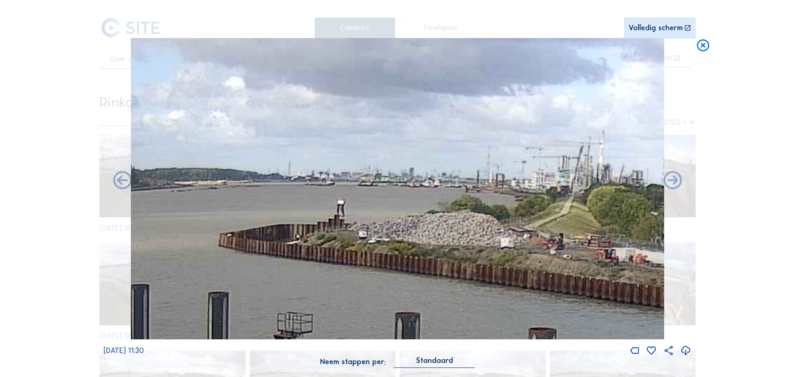
drag, startPoint x: 257, startPoint y: 135, endPoint x: 387, endPoint y: 229, distance: 160.8
click at [387, 229] on img at bounding box center [397, 189] width 533 height 302
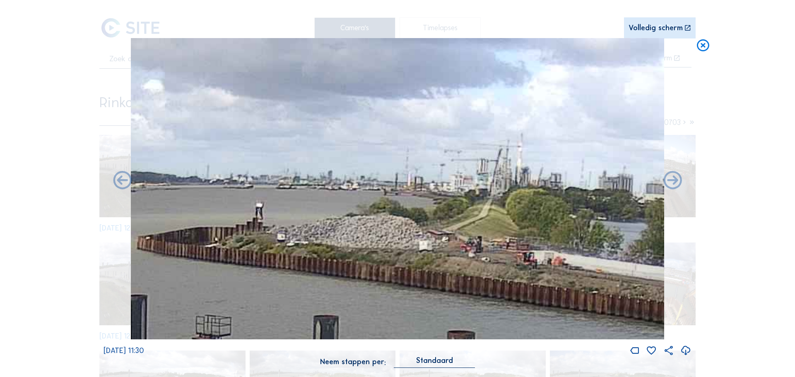
drag, startPoint x: 545, startPoint y: 101, endPoint x: 464, endPoint y: 104, distance: 81.6
click at [464, 104] on img at bounding box center [397, 189] width 533 height 302
